Goal: Task Accomplishment & Management: Manage account settings

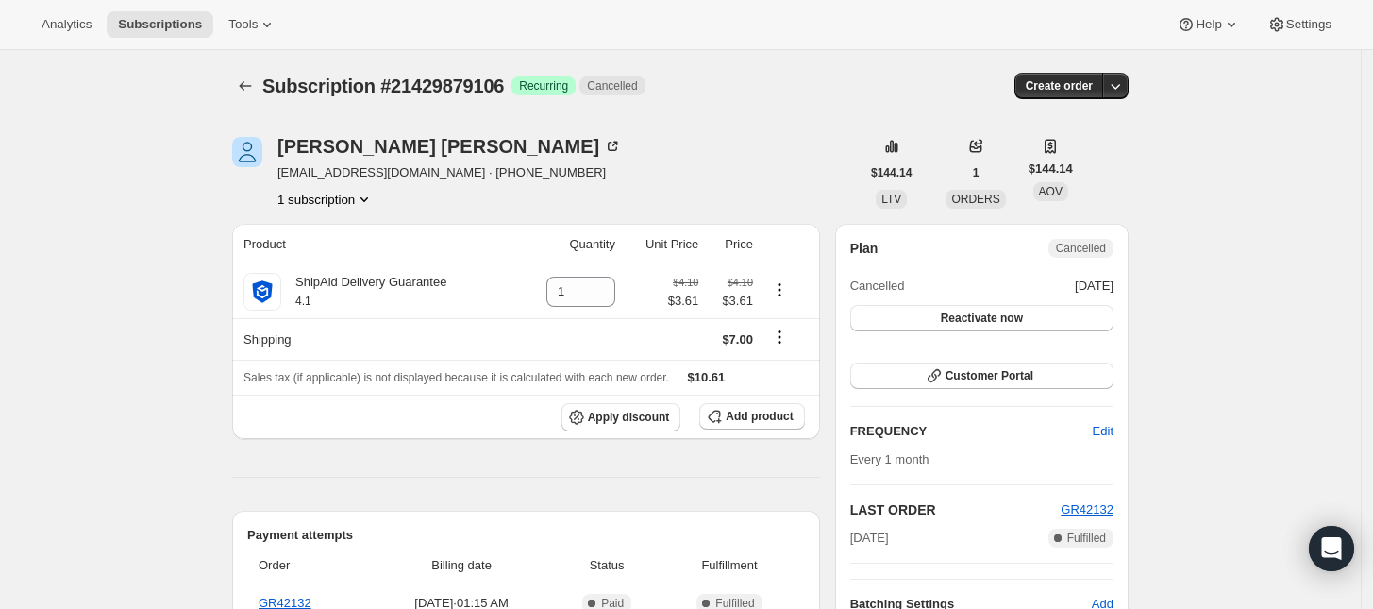
click at [338, 197] on button "1 subscription" at bounding box center [326, 199] width 96 height 19
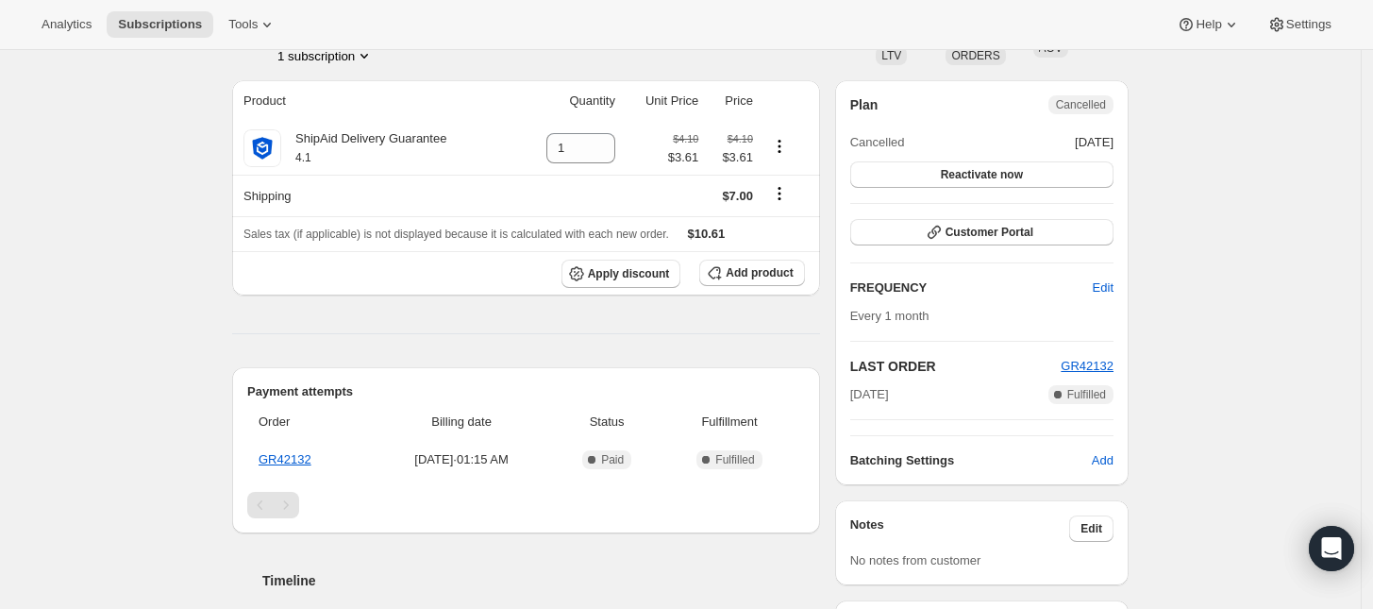
scroll to position [236, 0]
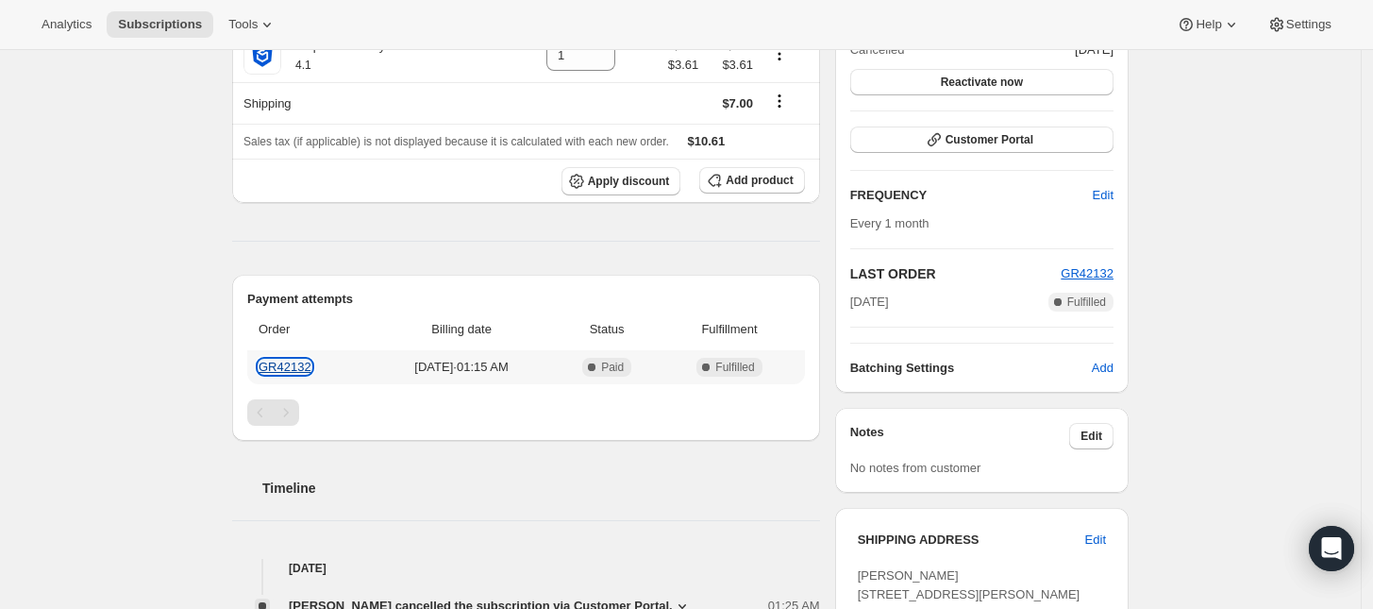
click at [300, 366] on link "GR42132" at bounding box center [285, 367] width 53 height 14
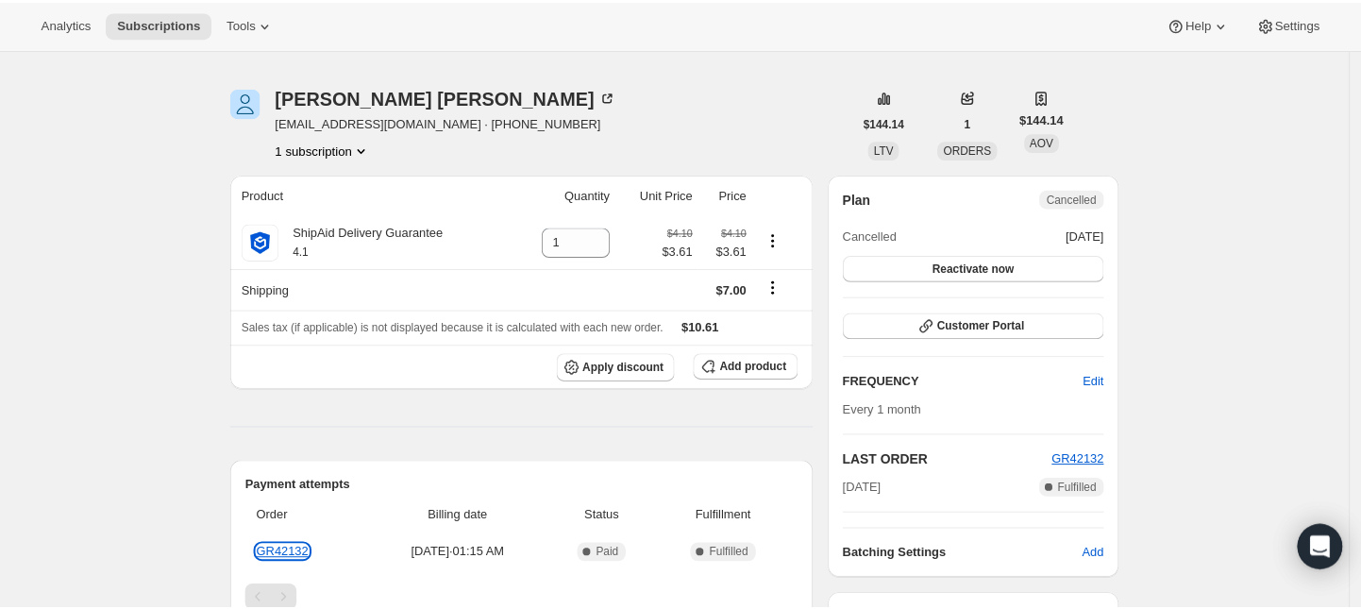
scroll to position [0, 0]
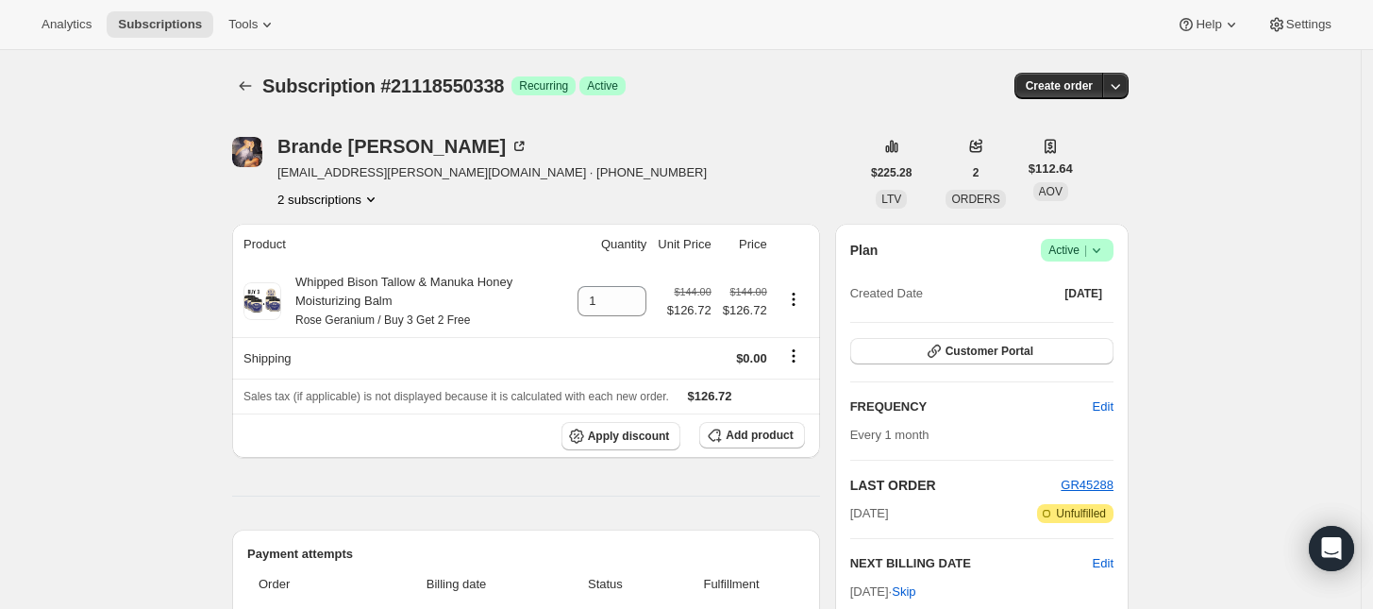
click at [1069, 254] on span "Active |" at bounding box center [1078, 250] width 58 height 19
click at [1071, 312] on span "Cancel subscription" at bounding box center [1084, 319] width 107 height 14
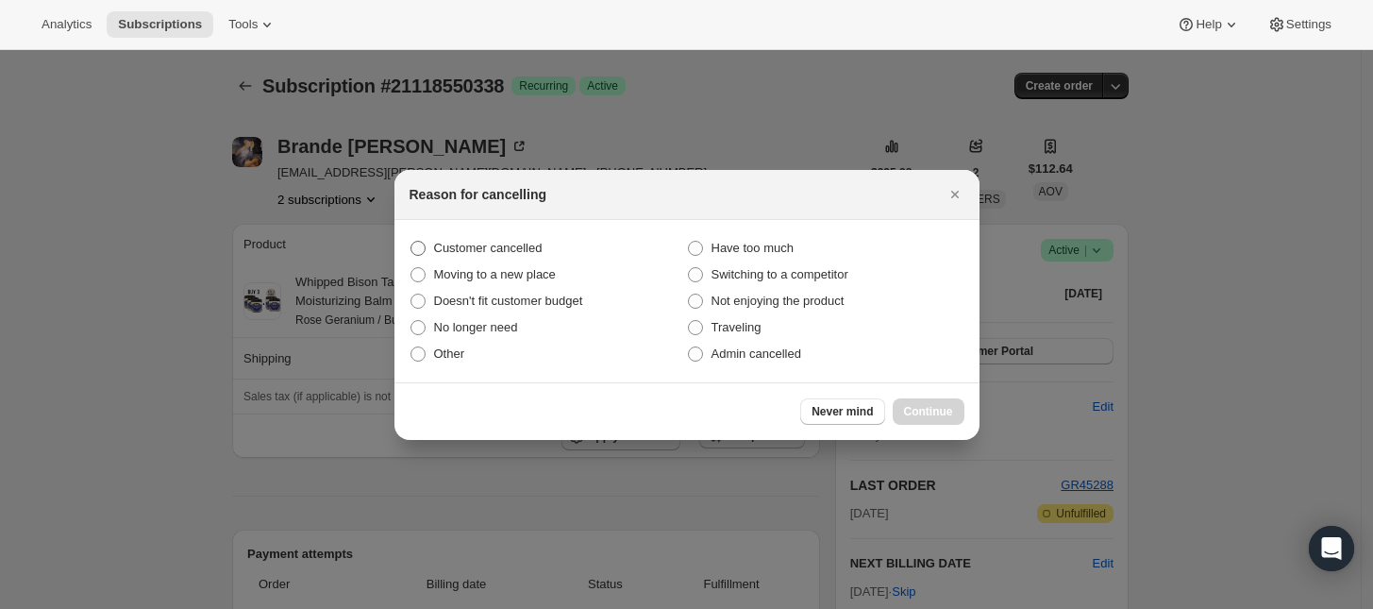
click at [534, 253] on span "Customer cancelled" at bounding box center [488, 248] width 109 height 14
click at [412, 242] on input "Customer cancelled" at bounding box center [411, 241] width 1 height 1
radio input "true"
click at [946, 406] on span "Continue" at bounding box center [928, 411] width 49 height 15
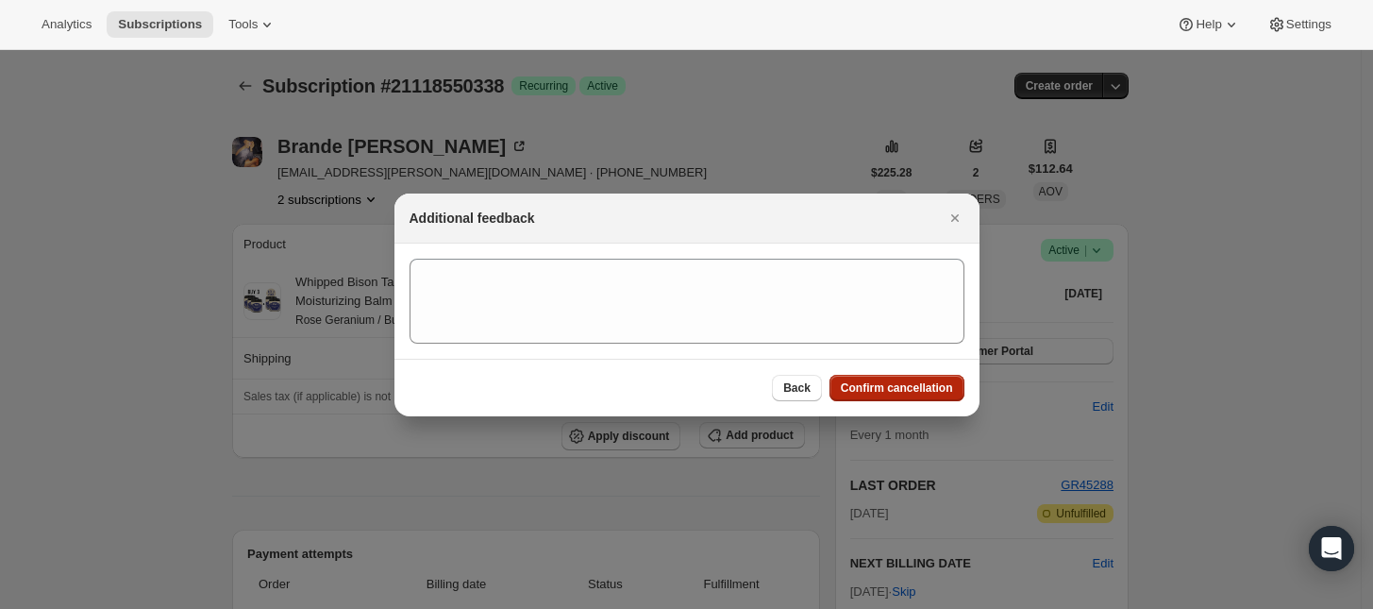
click at [945, 385] on span "Confirm cancellation" at bounding box center [897, 387] width 112 height 15
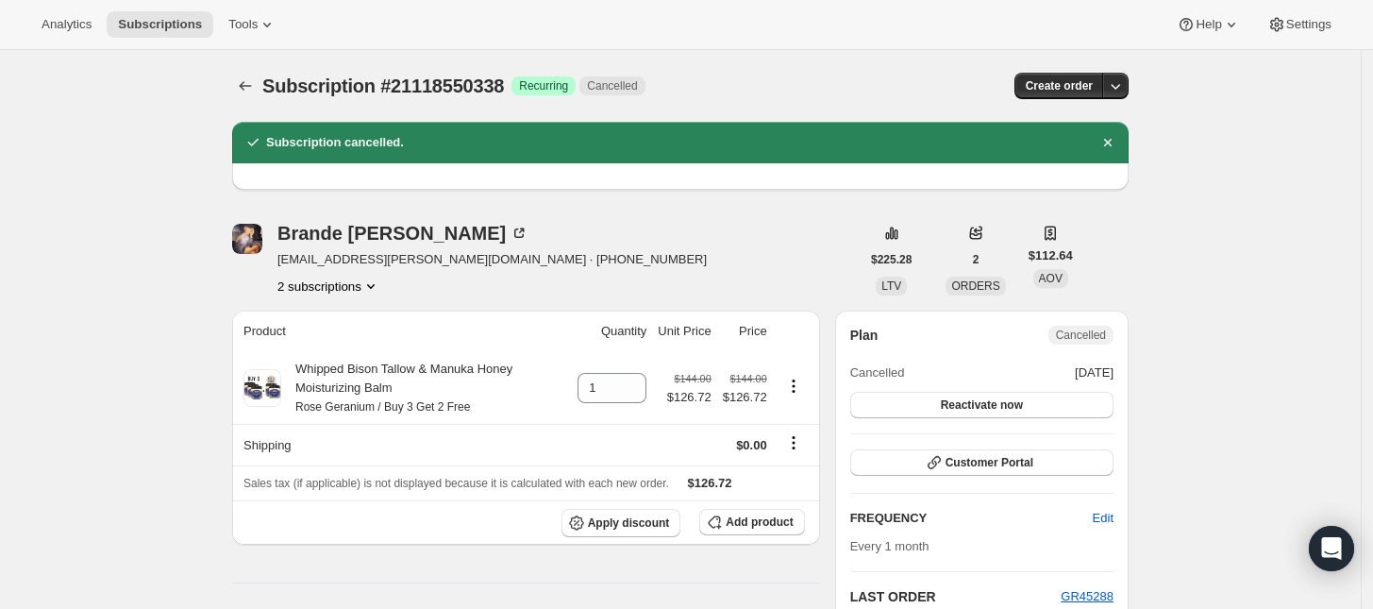
click at [350, 291] on button "2 subscriptions" at bounding box center [329, 286] width 103 height 19
click at [357, 315] on span "21118517570" at bounding box center [335, 321] width 131 height 19
